Goal: Find specific page/section: Find specific page/section

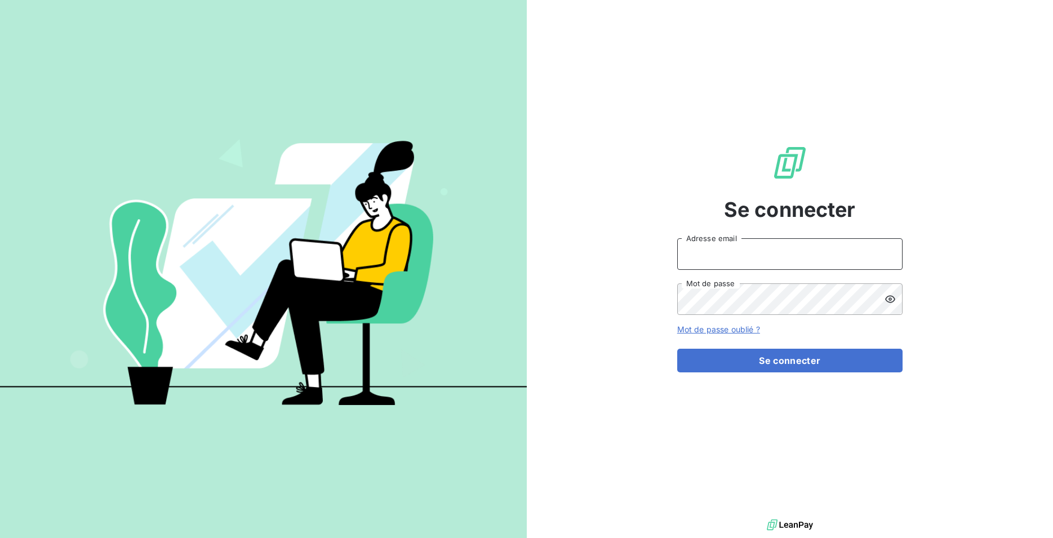
click at [763, 259] on input "Adresse email" at bounding box center [789, 254] width 225 height 32
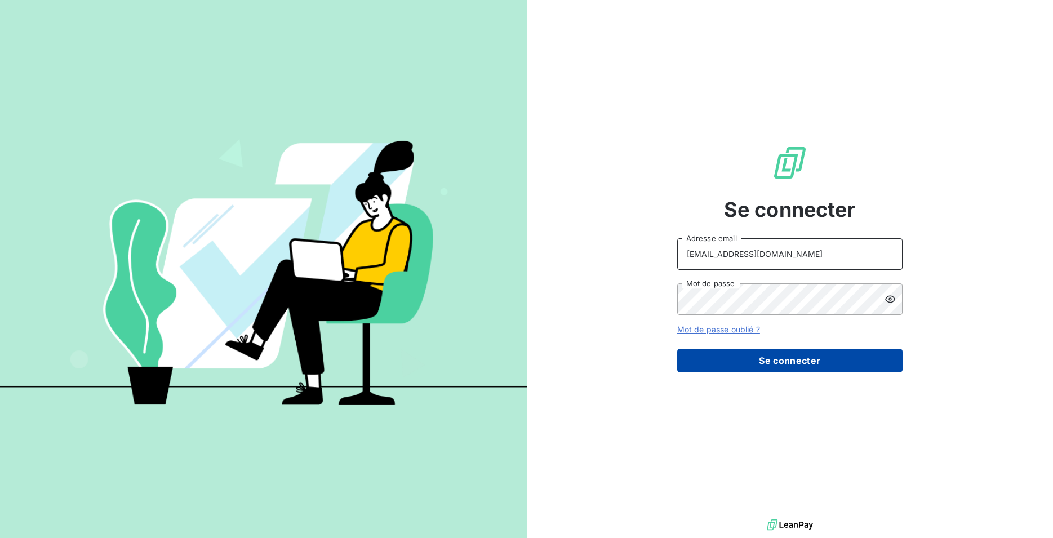
type input "[EMAIL_ADDRESS][DOMAIN_NAME]"
click at [772, 360] on button "Se connecter" at bounding box center [789, 361] width 225 height 24
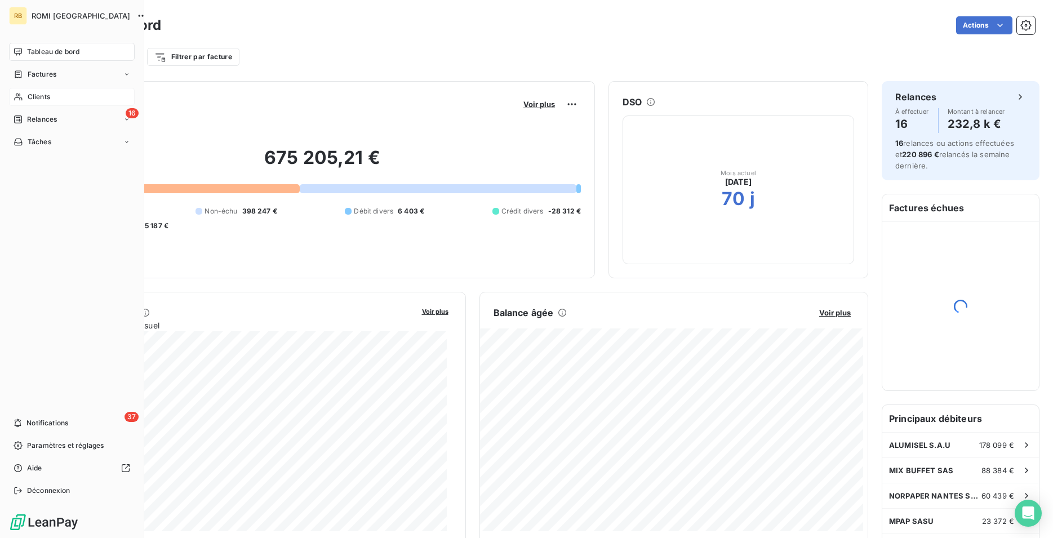
click at [33, 97] on span "Clients" at bounding box center [39, 97] width 23 height 10
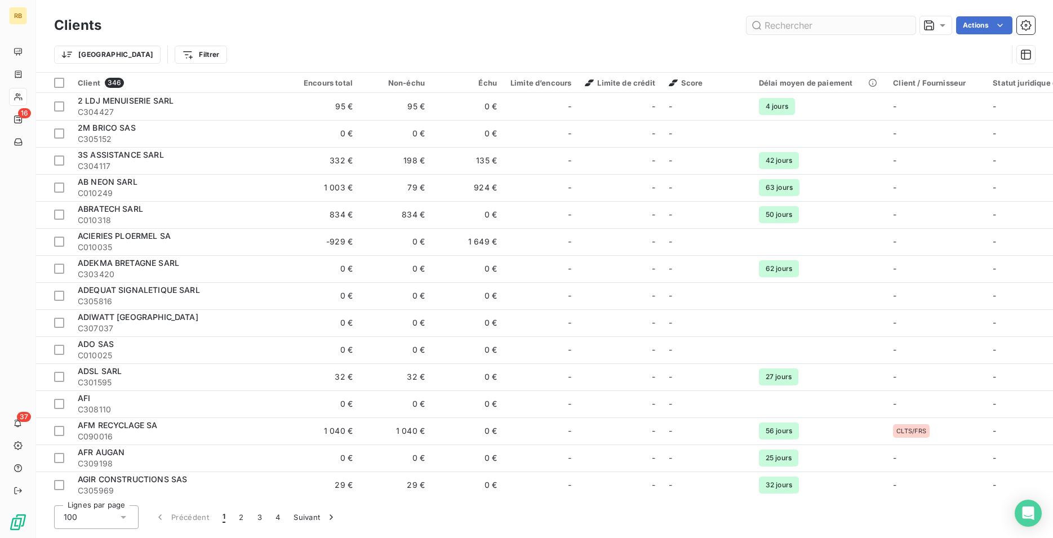
click at [778, 25] on input "text" at bounding box center [830, 25] width 169 height 18
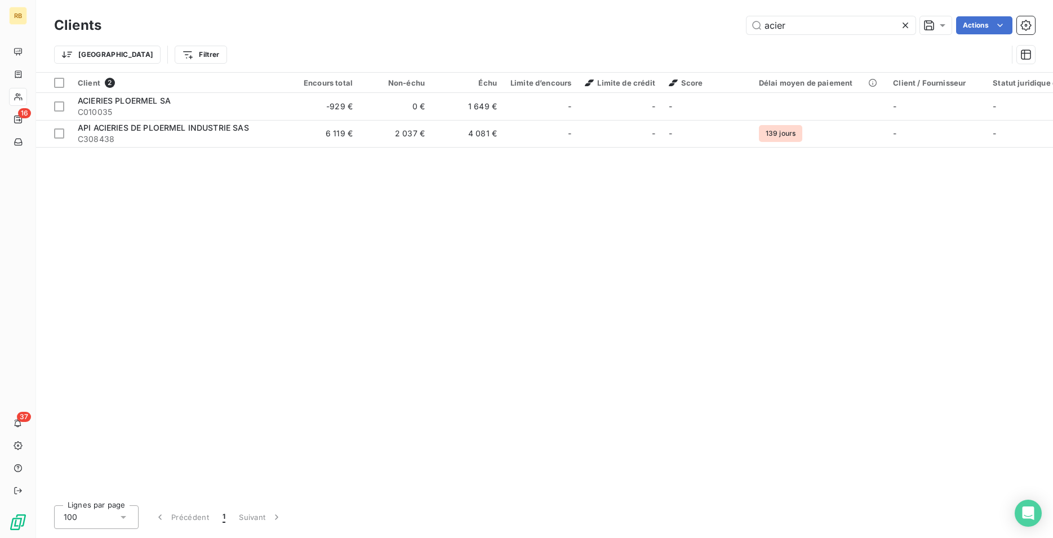
type input "acier"
click at [157, 230] on div "Client 2 Encours total Non-échu Échu Limite d’encours Limite de crédit Score Dé…" at bounding box center [544, 285] width 1017 height 424
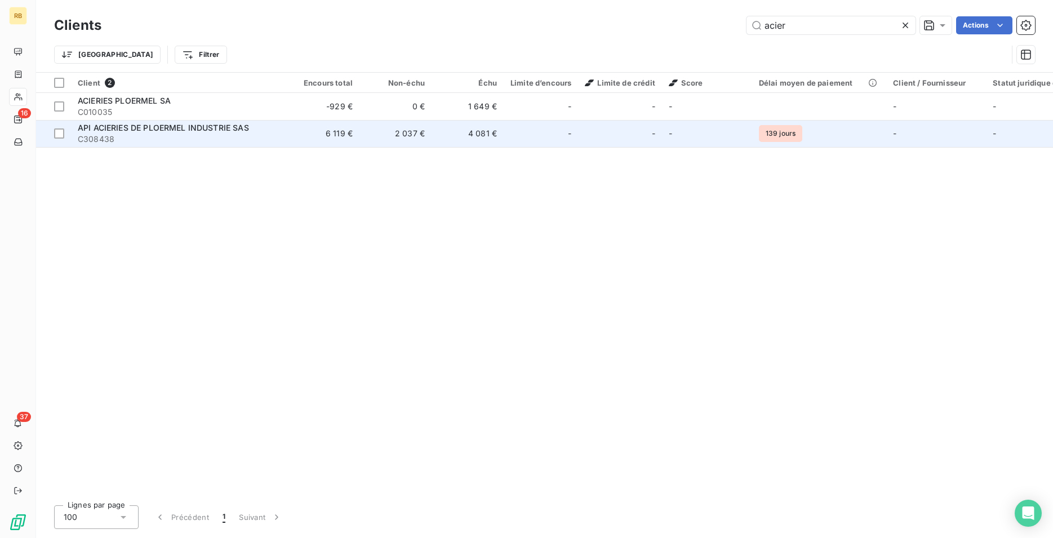
click at [149, 127] on span "API ACIERIES DE PLOERMEL INDUSTRIE SAS" at bounding box center [163, 128] width 171 height 10
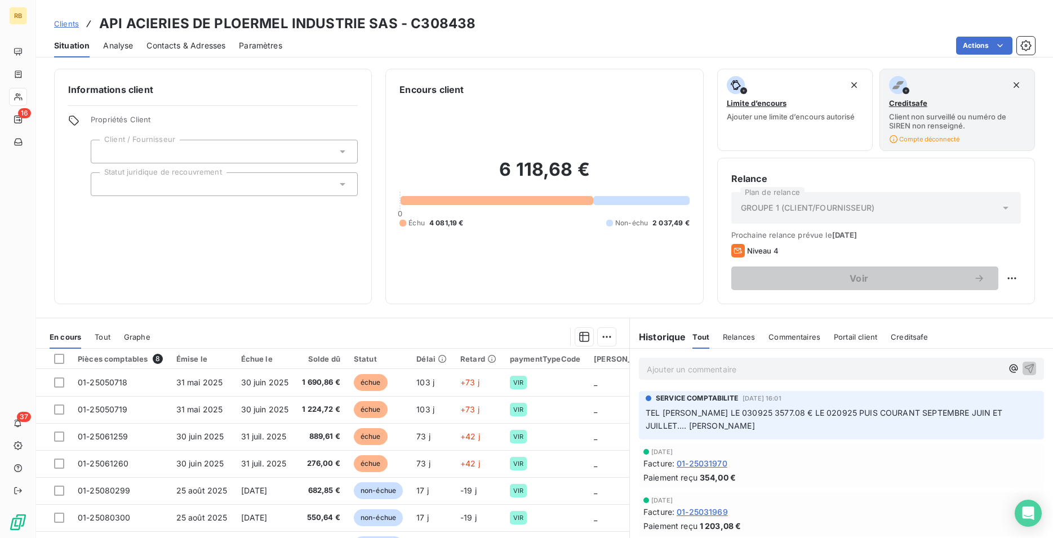
click at [758, 494] on div "[DATE] Facture : 01-25031969 Paiement reçu 1 203,08 €" at bounding box center [841, 514] width 405 height 44
